Goal: Information Seeking & Learning: Learn about a topic

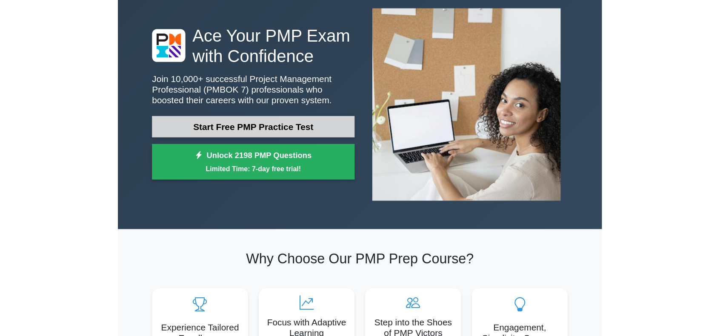
scroll to position [85, 0]
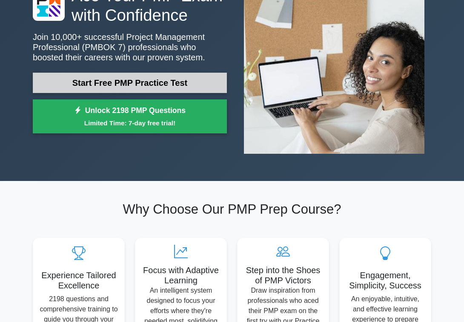
click at [202, 77] on link "Start Free PMP Practice Test" at bounding box center [130, 83] width 194 height 20
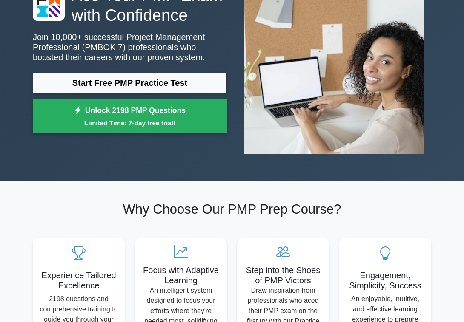
click at [255, 202] on h2 "Why Choose Our PMP Prep Course?" at bounding box center [232, 210] width 398 height 16
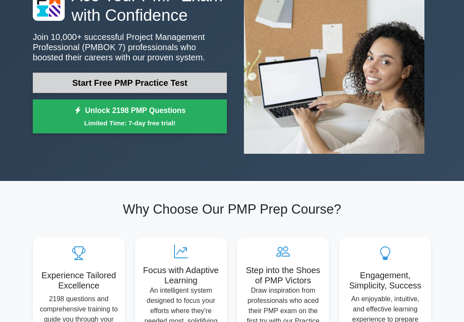
click at [168, 88] on link "Start Free PMP Practice Test" at bounding box center [130, 83] width 194 height 20
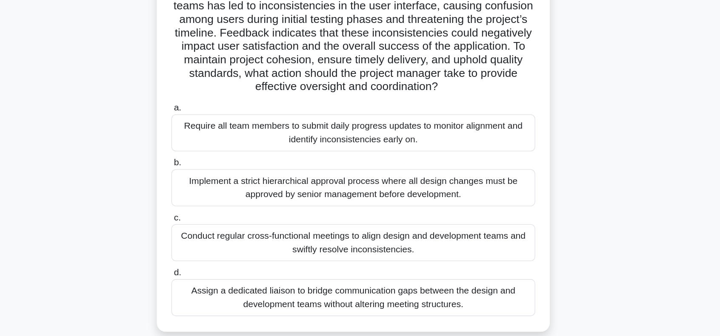
scroll to position [38, 0]
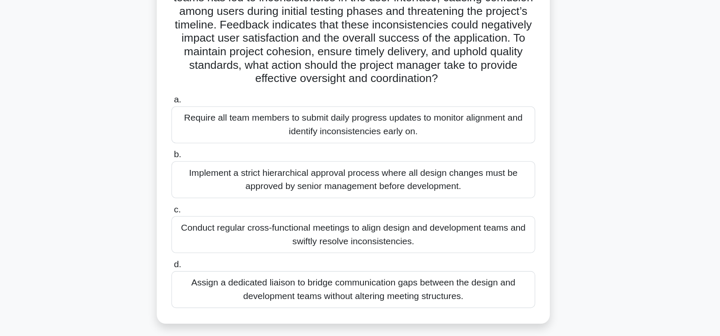
click at [336, 259] on div "Conduct regular cross-functional meetings to align design and development teams…" at bounding box center [360, 259] width 276 height 28
click at [222, 243] on input "c. Conduct regular cross-functional meetings to align design and development te…" at bounding box center [222, 241] width 0 height 6
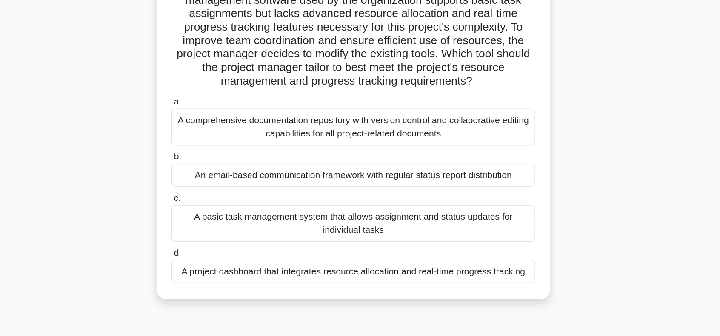
scroll to position [20, 0]
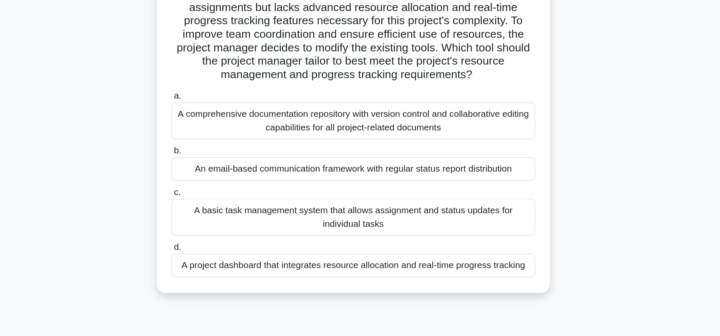
click at [360, 285] on div "A project dashboard that integrates resource allocation and real-time progress …" at bounding box center [360, 283] width 276 height 18
click at [222, 272] on input "d. A project dashboard that integrates resource allocation and real-time progre…" at bounding box center [222, 269] width 0 height 6
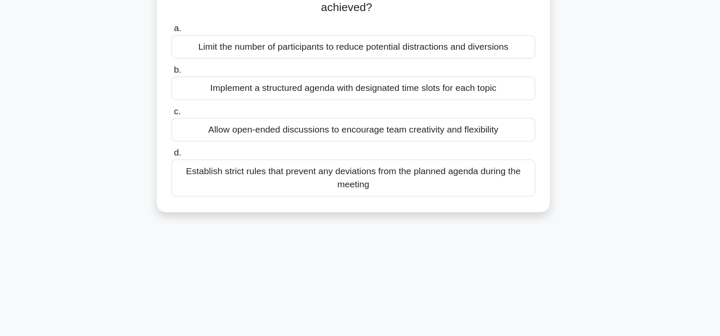
scroll to position [0, 0]
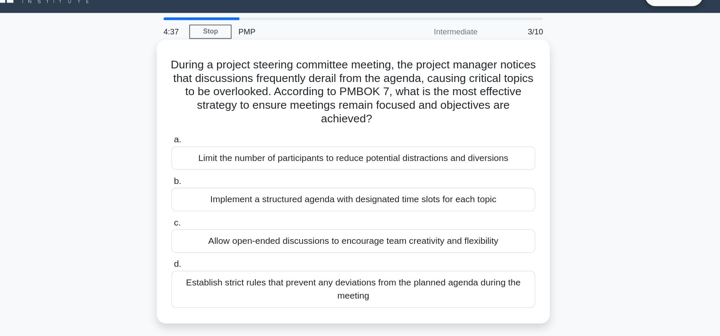
click at [379, 170] on div "Implement a structured agenda with designated time slots for each topic" at bounding box center [360, 169] width 276 height 18
click at [222, 158] on input "b. Implement a structured agenda with designated time slots for each topic" at bounding box center [222, 155] width 0 height 6
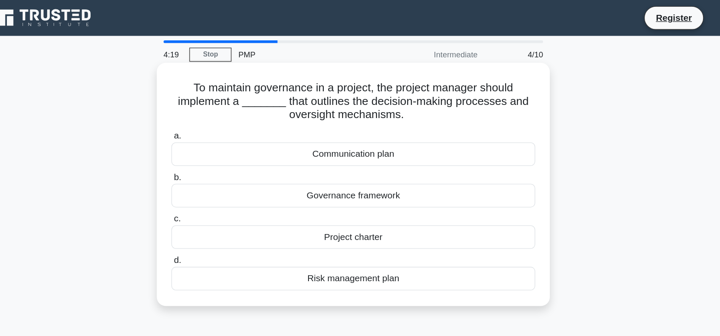
click at [377, 147] on div "Governance framework" at bounding box center [360, 148] width 276 height 18
click at [222, 137] on input "b. Governance framework" at bounding box center [222, 135] width 0 height 6
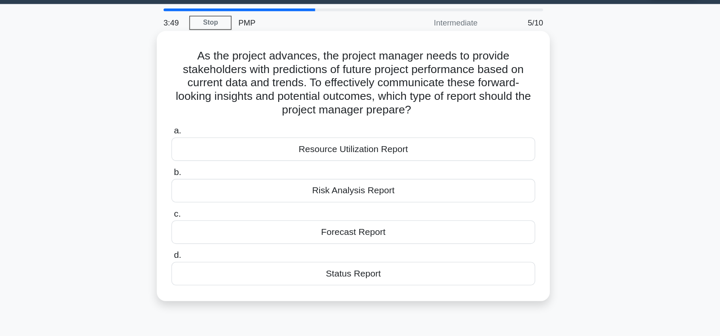
click at [380, 199] on div "Forecast Report" at bounding box center [360, 200] width 276 height 18
click at [222, 189] on input "c. Forecast Report" at bounding box center [222, 187] width 0 height 6
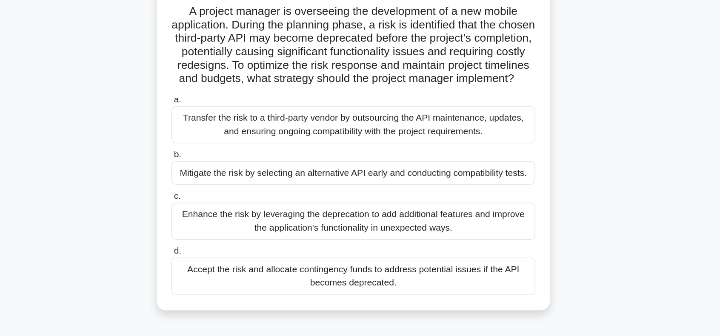
click at [376, 198] on div "Mitigate the risk by selecting an alternative API early and conducting compatib…" at bounding box center [360, 189] width 276 height 18
click at [222, 178] on input "b. Mitigate the risk by selecting an alternative API early and conducting compa…" at bounding box center [222, 176] width 0 height 6
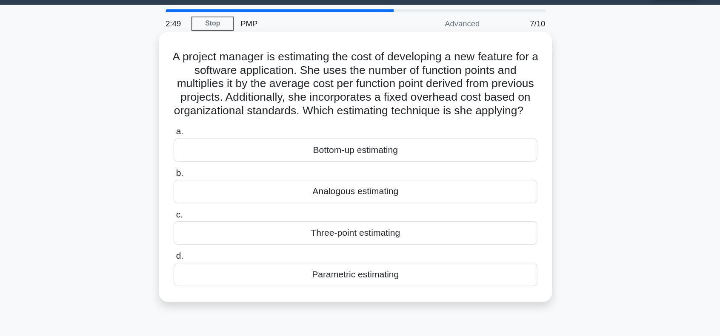
click at [395, 209] on div "Three-point estimating" at bounding box center [360, 200] width 276 height 18
click at [222, 189] on input "c. Three-point estimating" at bounding box center [222, 187] width 0 height 6
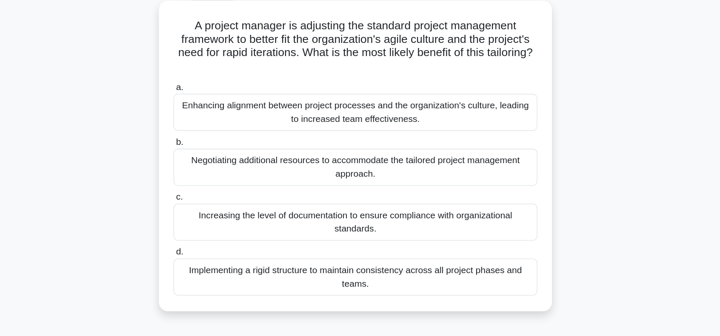
click at [351, 127] on div "Enhancing alignment between project processes and the organization's culture, l…" at bounding box center [360, 132] width 276 height 28
click at [222, 116] on input "a. Enhancing alignment between project processes and the organization's culture…" at bounding box center [222, 114] width 0 height 6
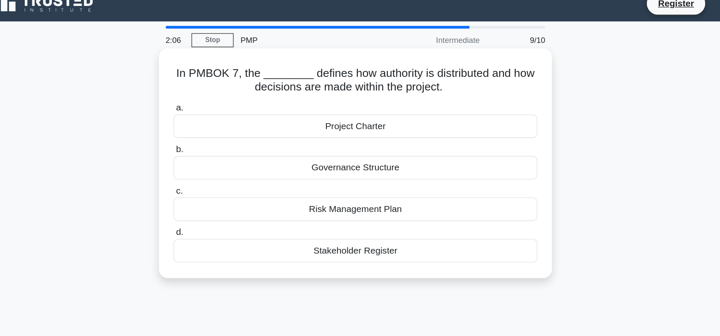
click at [404, 141] on div "Governance Structure" at bounding box center [360, 138] width 276 height 18
click at [222, 127] on input "b. Governance Structure" at bounding box center [222, 125] width 0 height 6
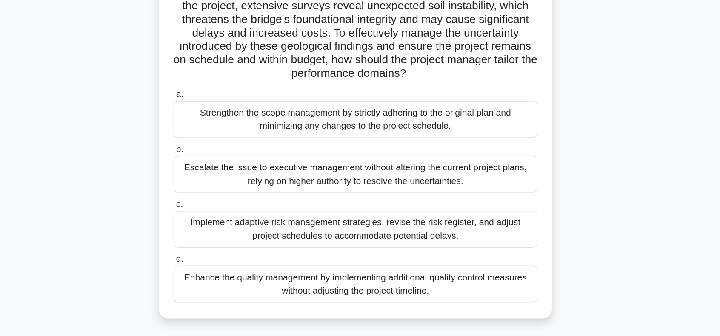
scroll to position [17, 0]
click at [406, 243] on div "Implement adaptive risk management strategies, revise the risk register, and ad…" at bounding box center [360, 239] width 276 height 28
click at [222, 223] on input "c. Implement adaptive risk management strategies, revise the risk register, and…" at bounding box center [222, 220] width 0 height 6
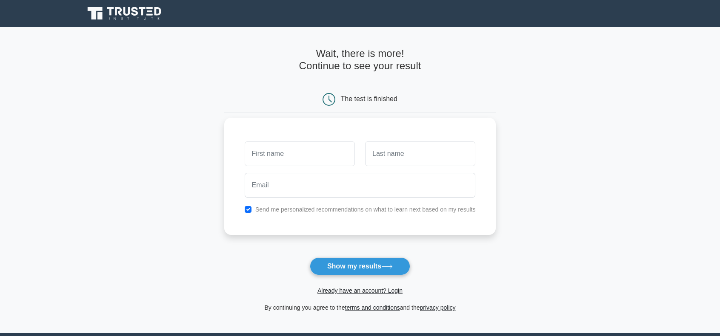
click at [247, 212] on div "Send me personalized recommendations on what to learn next based on my results" at bounding box center [359, 210] width 241 height 10
click at [272, 163] on input "text" at bounding box center [300, 154] width 110 height 25
type input "wen"
type input "xian"
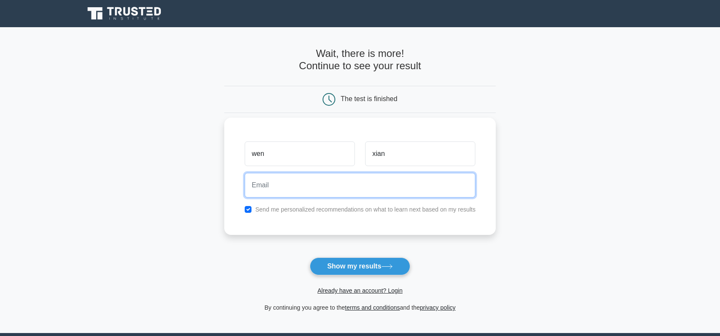
paste input "waxifal331@ncien.com"
type input "waxifal331@ncien.com"
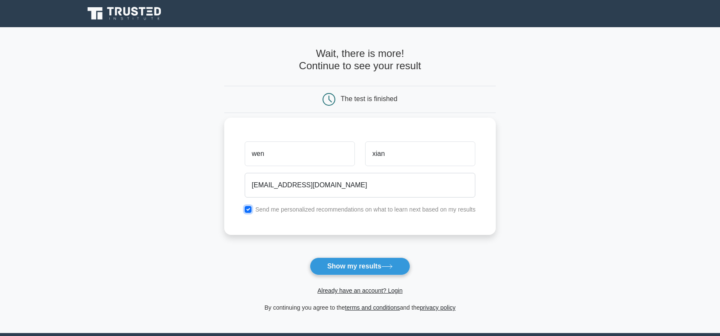
click at [245, 210] on input "checkbox" at bounding box center [248, 209] width 7 height 7
checkbox input "false"
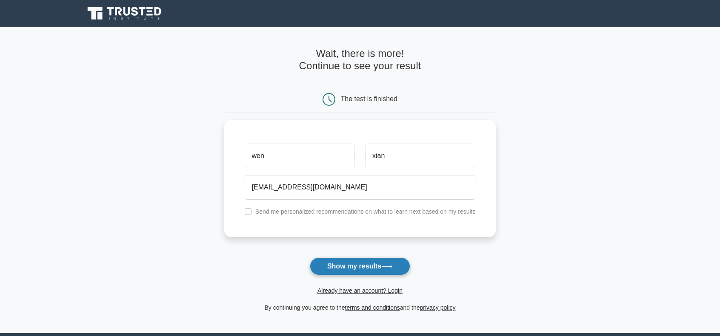
click at [355, 269] on button "Show my results" at bounding box center [360, 267] width 100 height 18
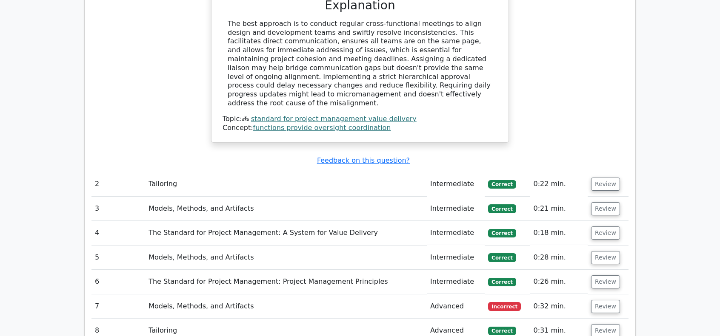
scroll to position [1047, 0]
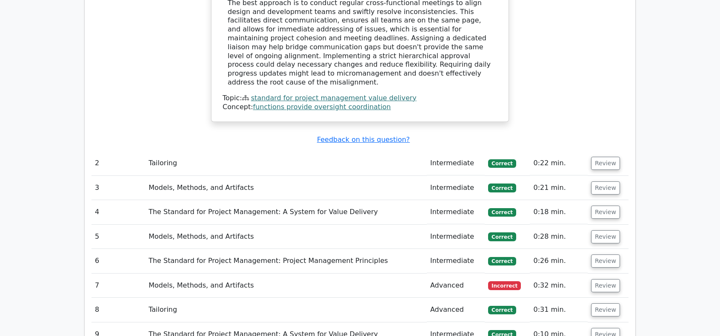
click at [440, 274] on td "Advanced" at bounding box center [456, 286] width 58 height 24
click at [596, 279] on button "Review" at bounding box center [605, 285] width 29 height 13
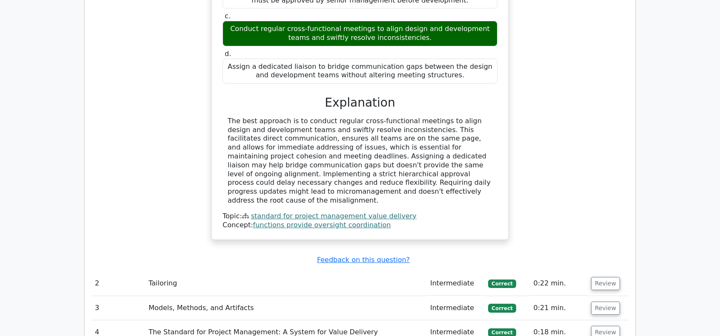
scroll to position [929, 0]
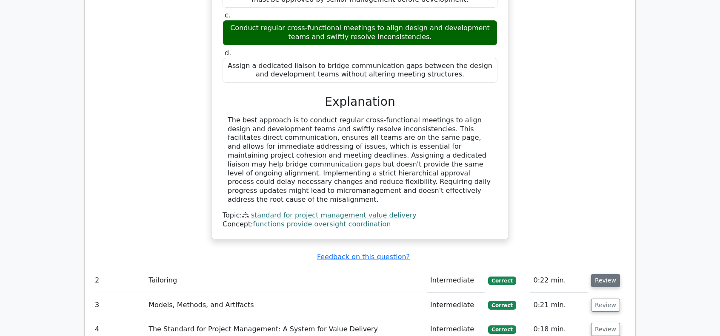
click at [593, 274] on button "Review" at bounding box center [605, 280] width 29 height 13
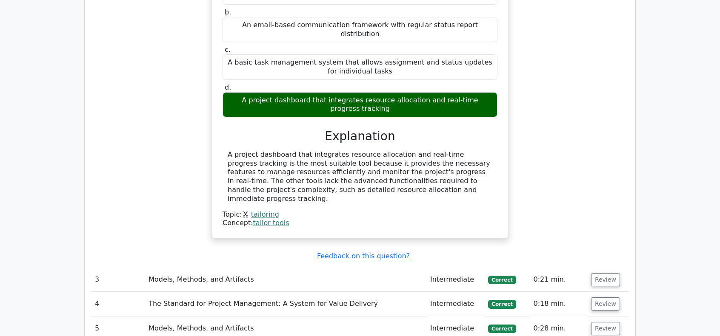
scroll to position [1397, 0]
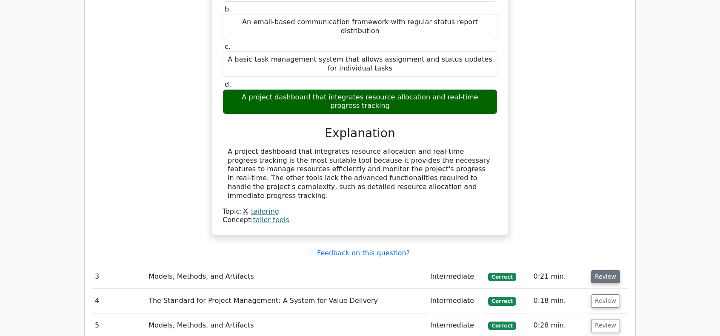
click at [610, 270] on button "Review" at bounding box center [605, 276] width 29 height 13
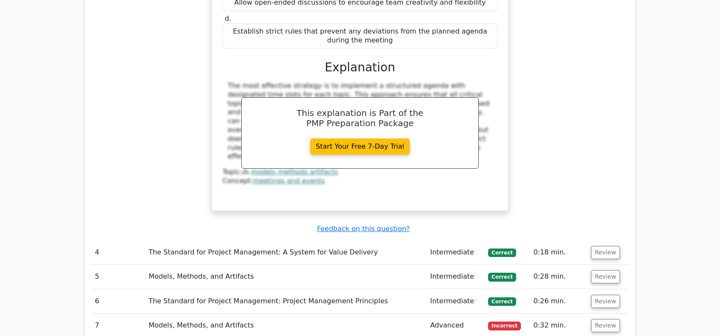
scroll to position [1837, 0]
click at [602, 246] on button "Review" at bounding box center [605, 252] width 29 height 13
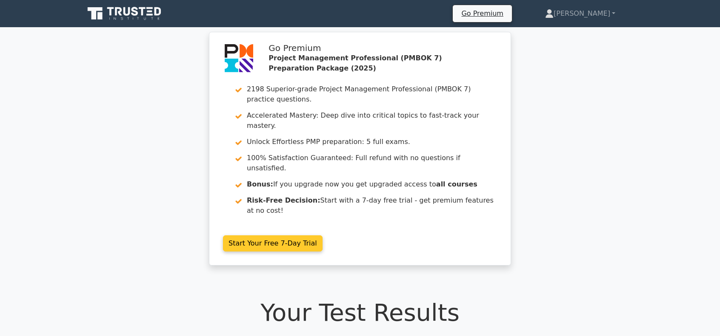
scroll to position [0, 0]
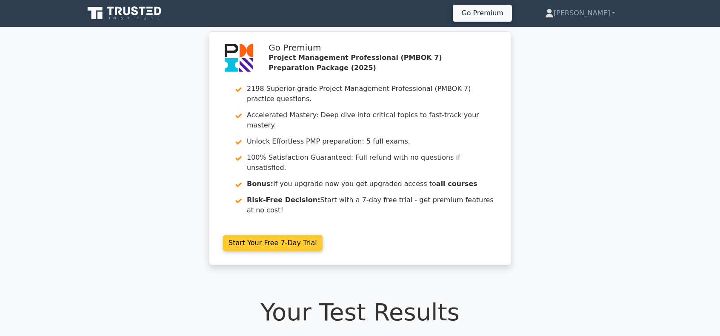
click at [296, 235] on link "Start Your Free 7-Day Trial" at bounding box center [273, 243] width 100 height 16
